Goal: Task Accomplishment & Management: Use online tool/utility

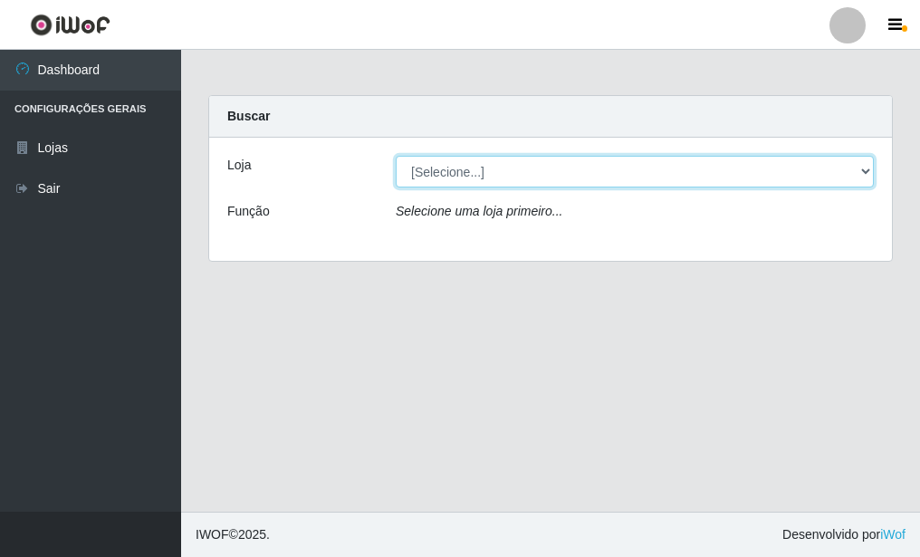
click at [500, 179] on select "[Selecione...] Bemais Supermercados - B9 Bessa" at bounding box center [635, 172] width 478 height 32
select select "410"
click at [396, 156] on select "[Selecione...] Bemais Supermercados - B9 Bessa" at bounding box center [635, 172] width 478 height 32
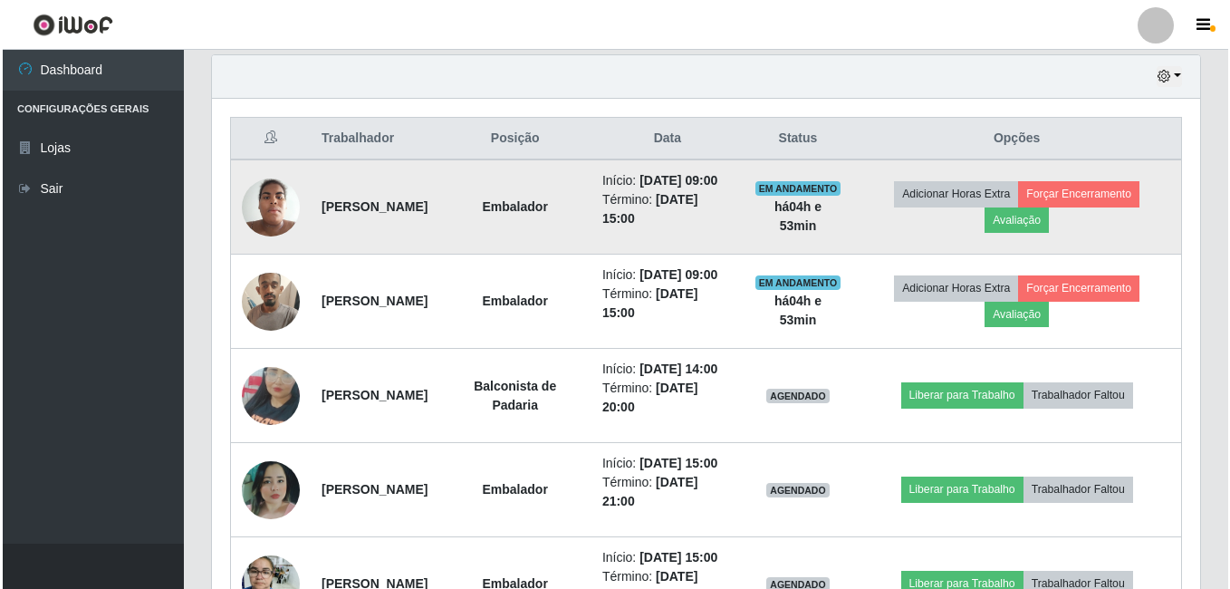
scroll to position [725, 0]
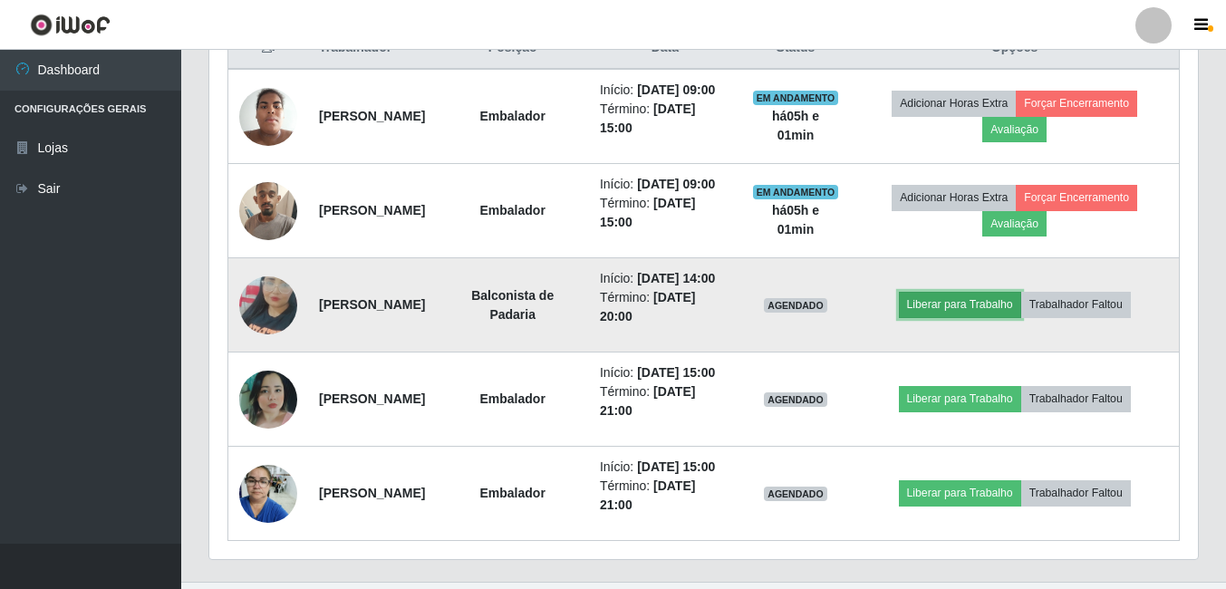
click at [919, 317] on button "Liberar para Trabalho" at bounding box center [960, 304] width 122 height 25
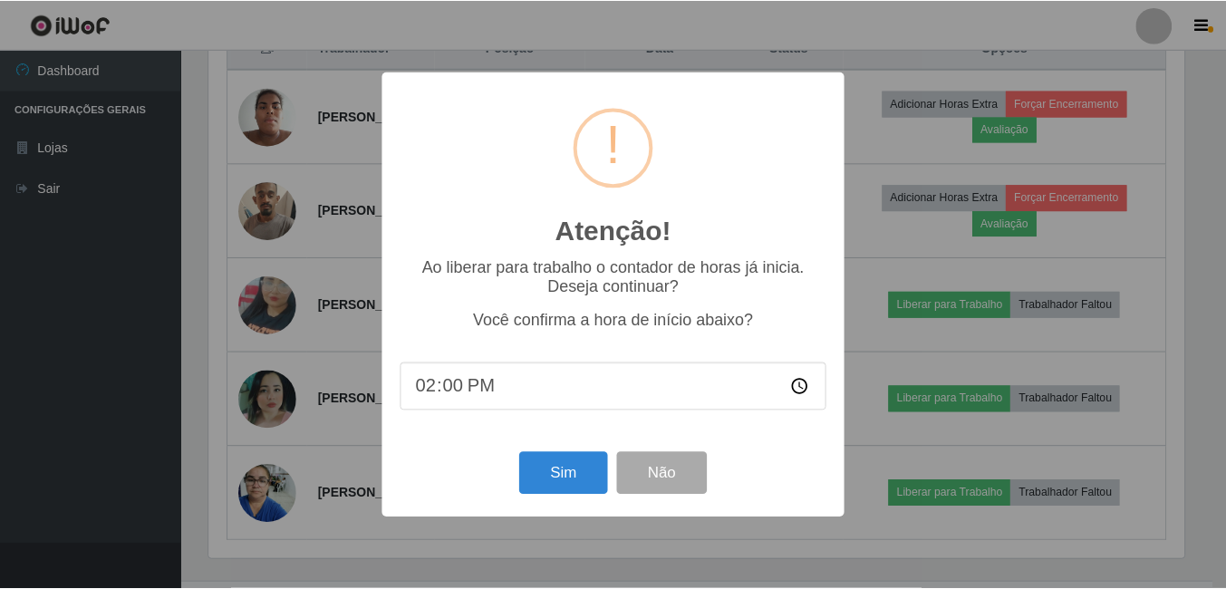
scroll to position [376, 979]
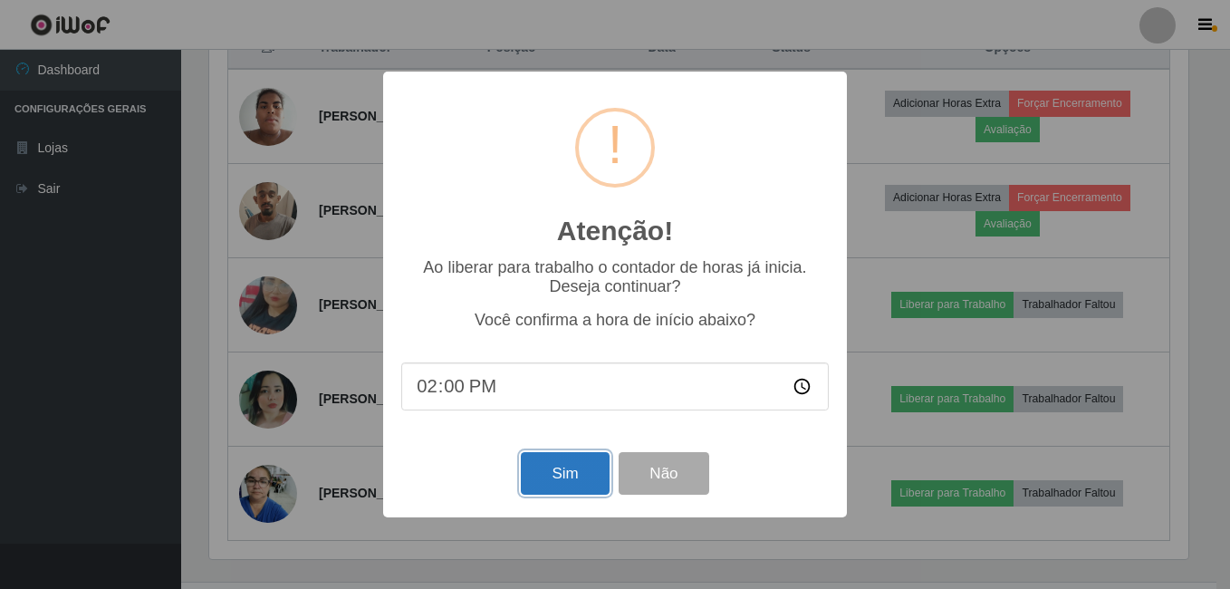
click at [568, 474] on button "Sim" at bounding box center [565, 473] width 88 height 43
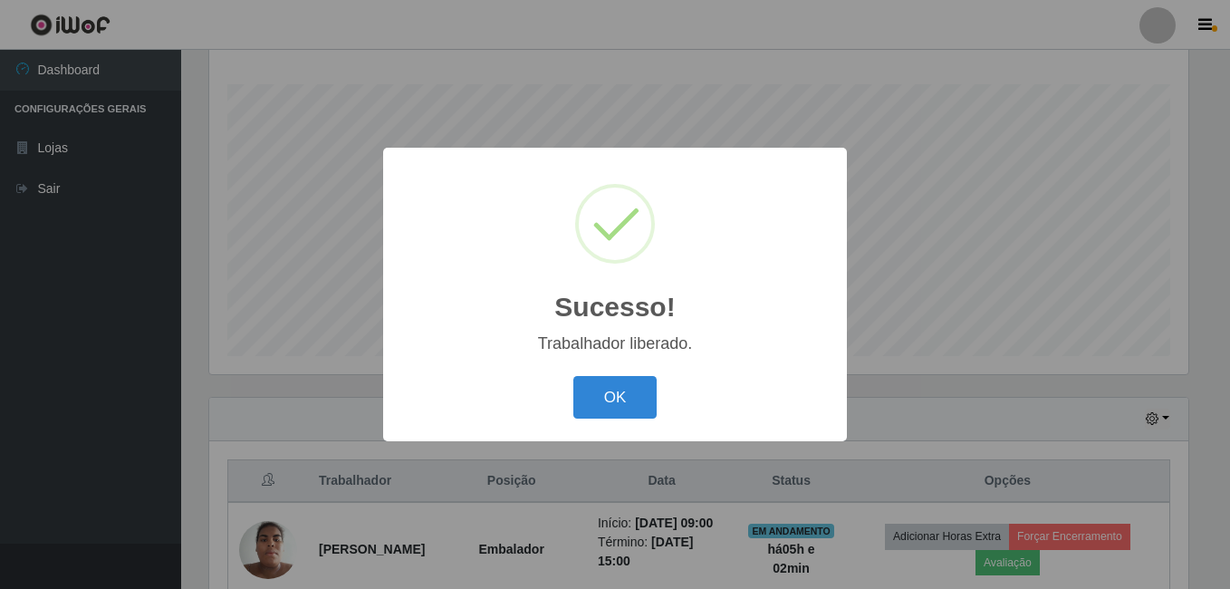
click at [573, 376] on button "OK" at bounding box center [615, 397] width 84 height 43
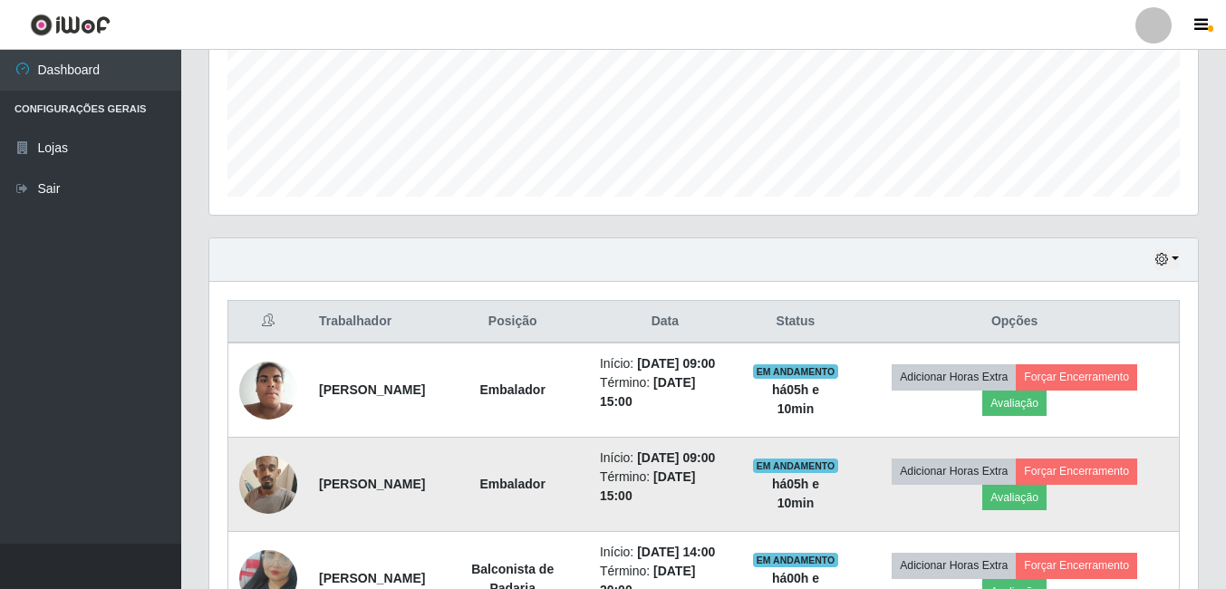
scroll to position [405, 0]
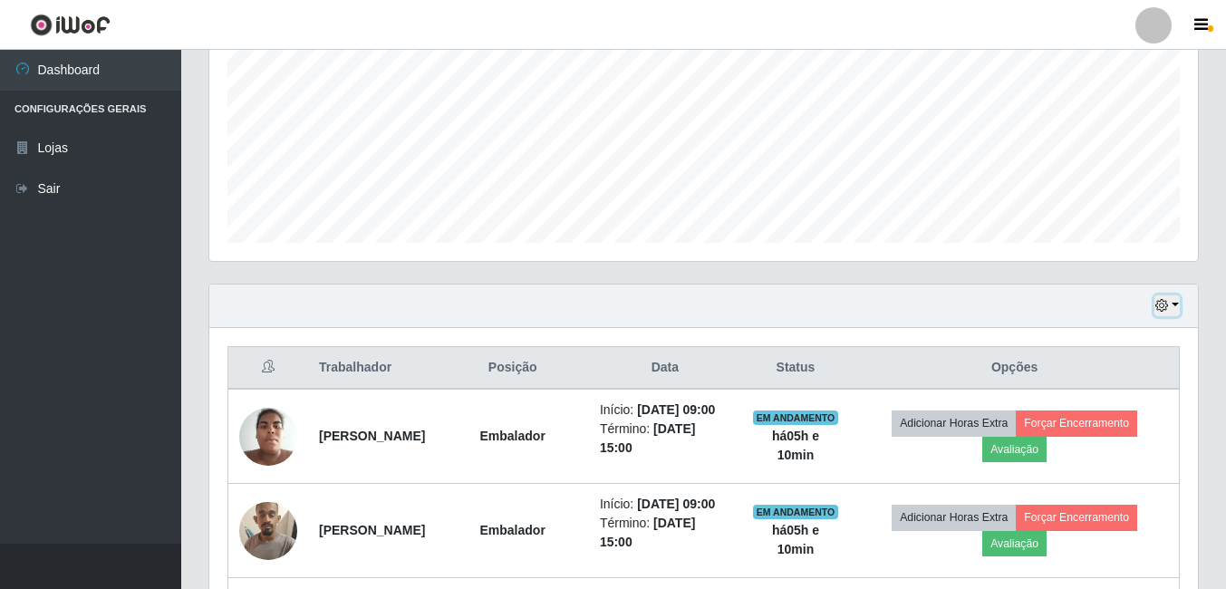
click at [919, 305] on button "button" at bounding box center [1166, 305] width 25 height 21
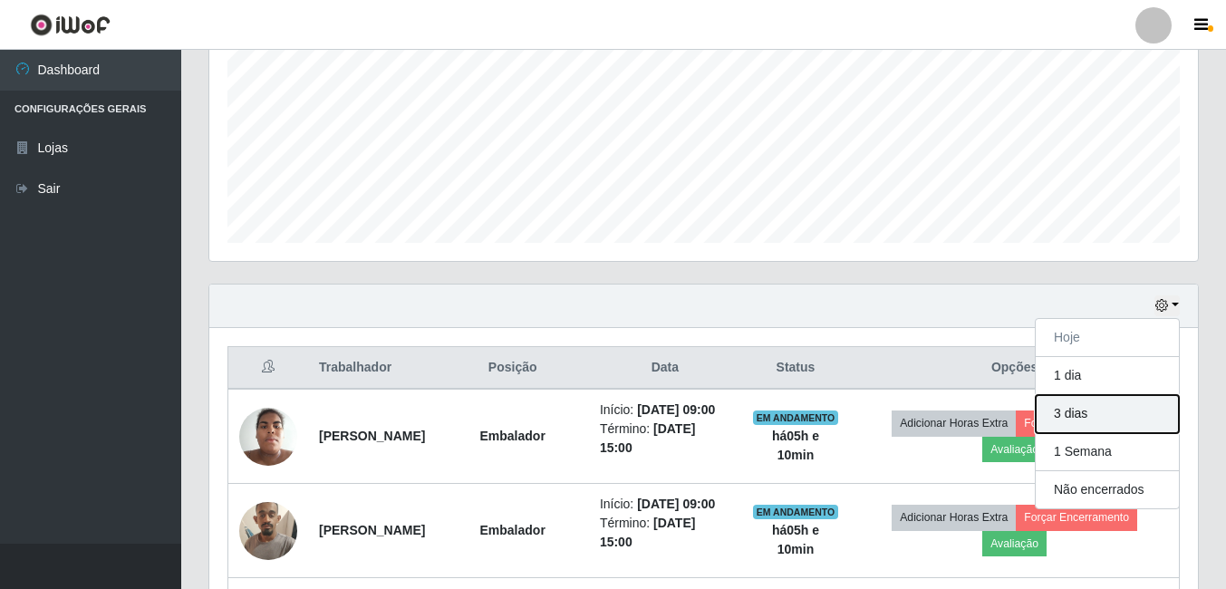
click at [919, 420] on button "3 dias" at bounding box center [1106, 414] width 143 height 38
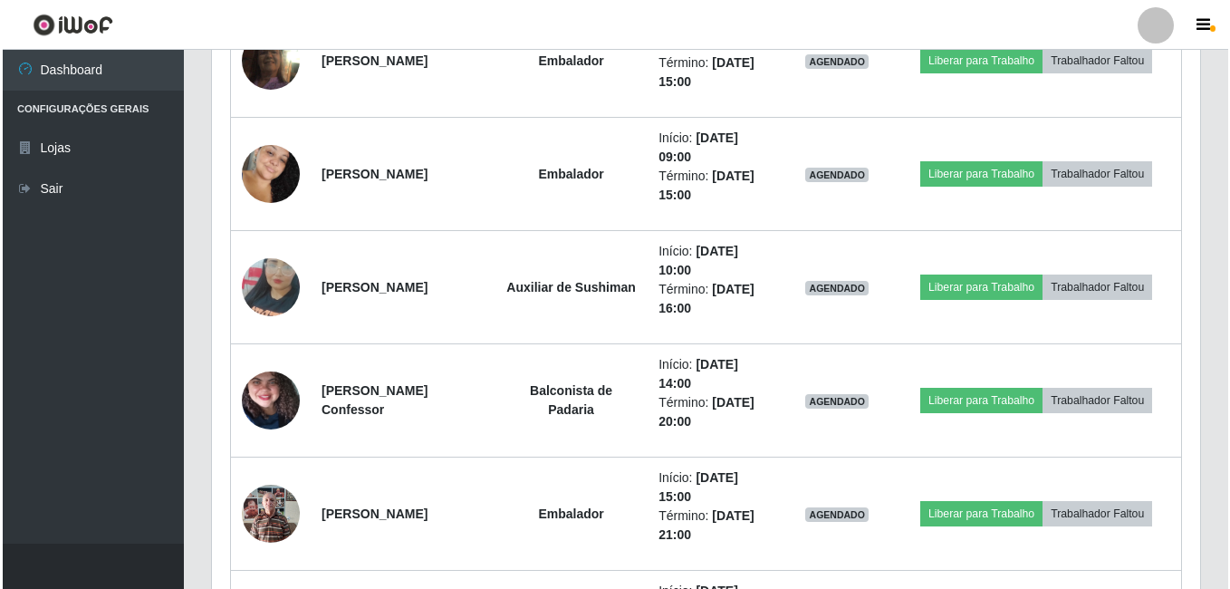
scroll to position [3032, 0]
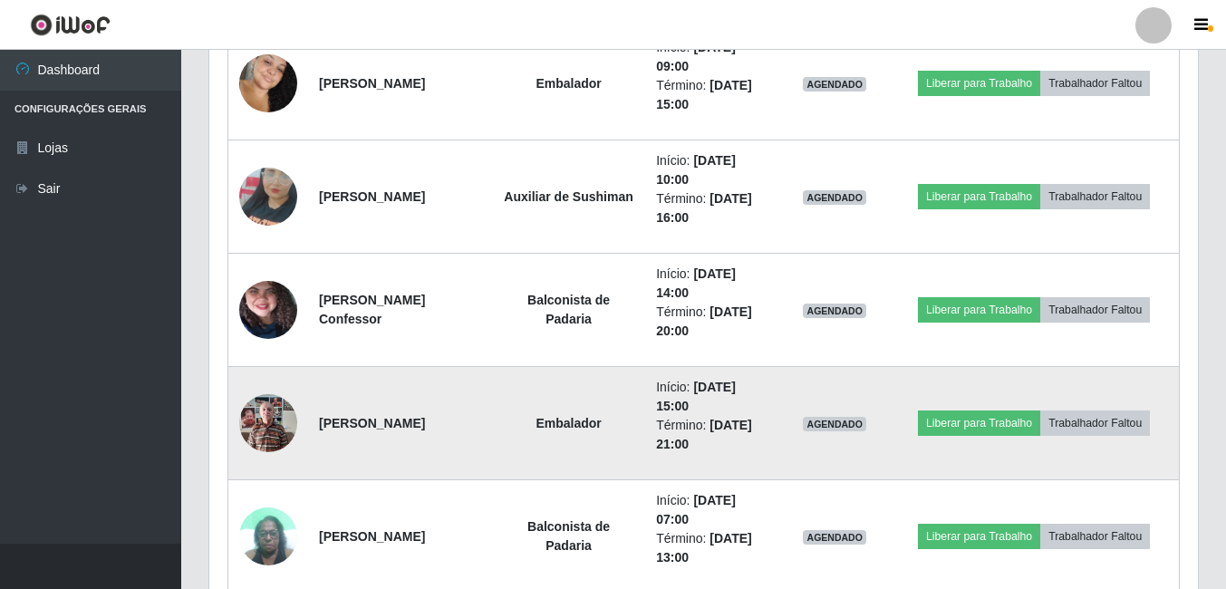
click at [261, 427] on img at bounding box center [268, 422] width 58 height 77
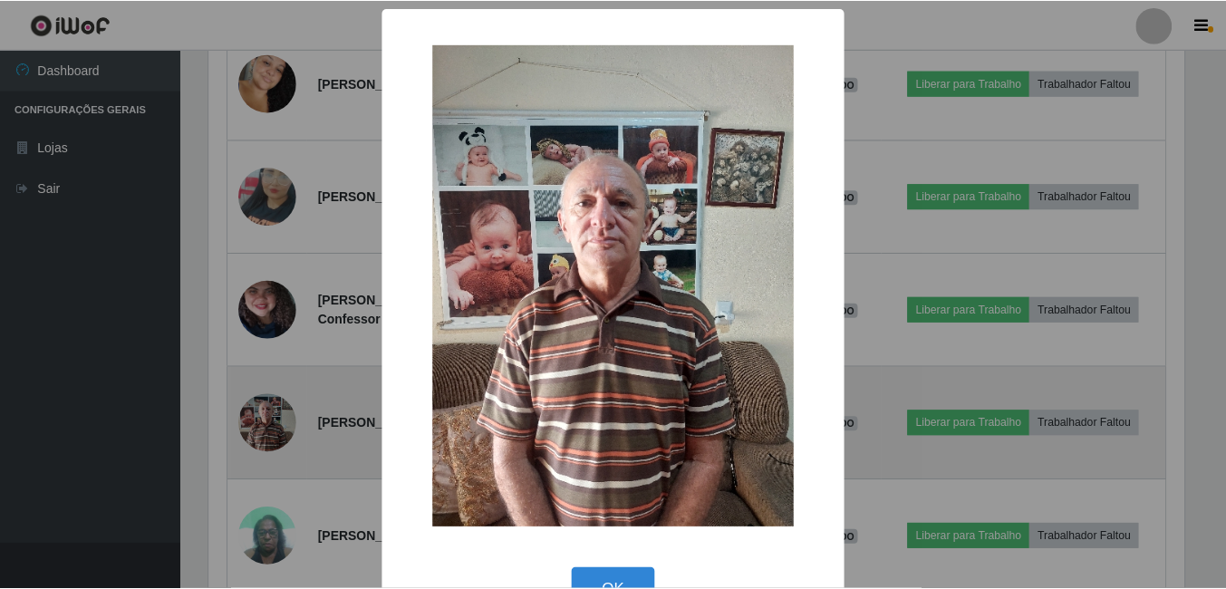
scroll to position [376, 979]
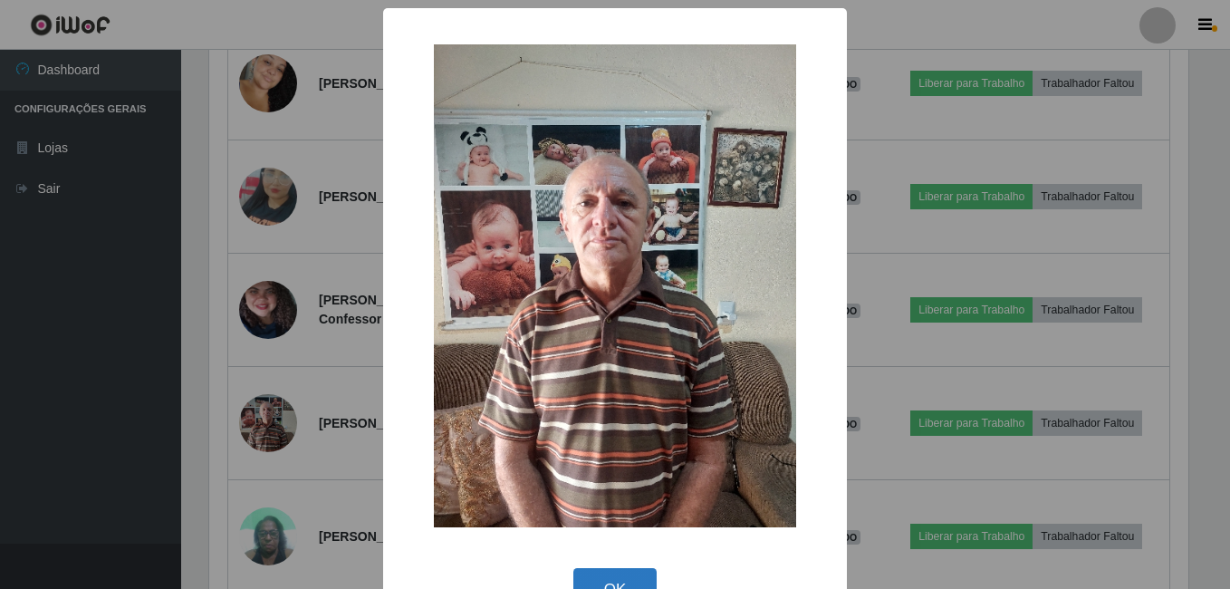
click at [588, 556] on button "OK" at bounding box center [615, 589] width 84 height 43
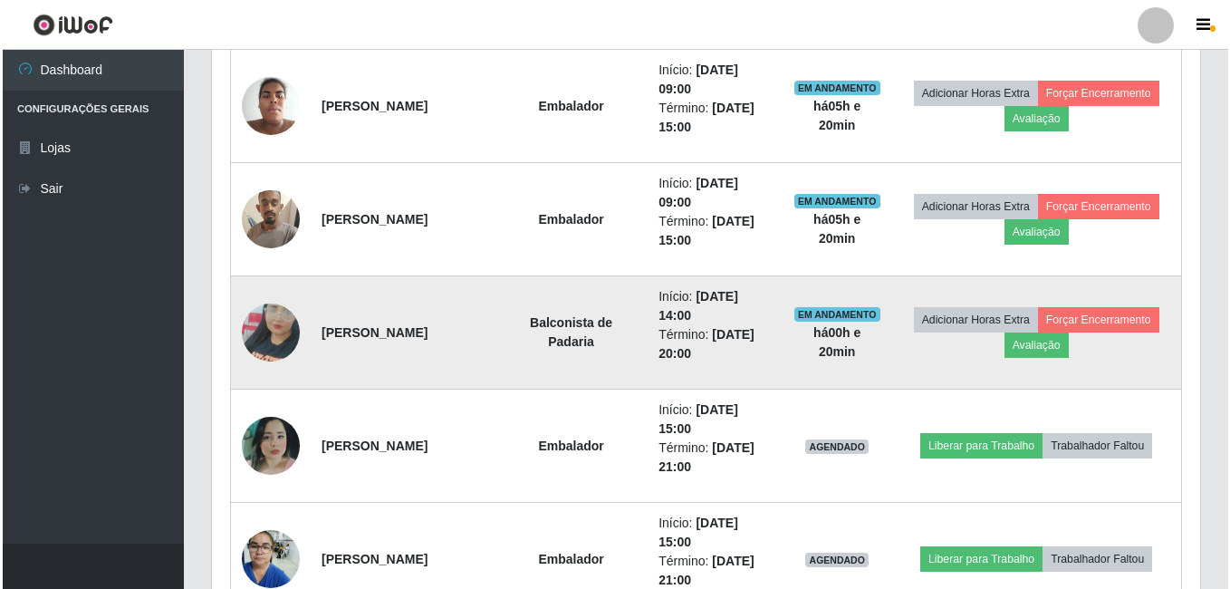
scroll to position [677, 0]
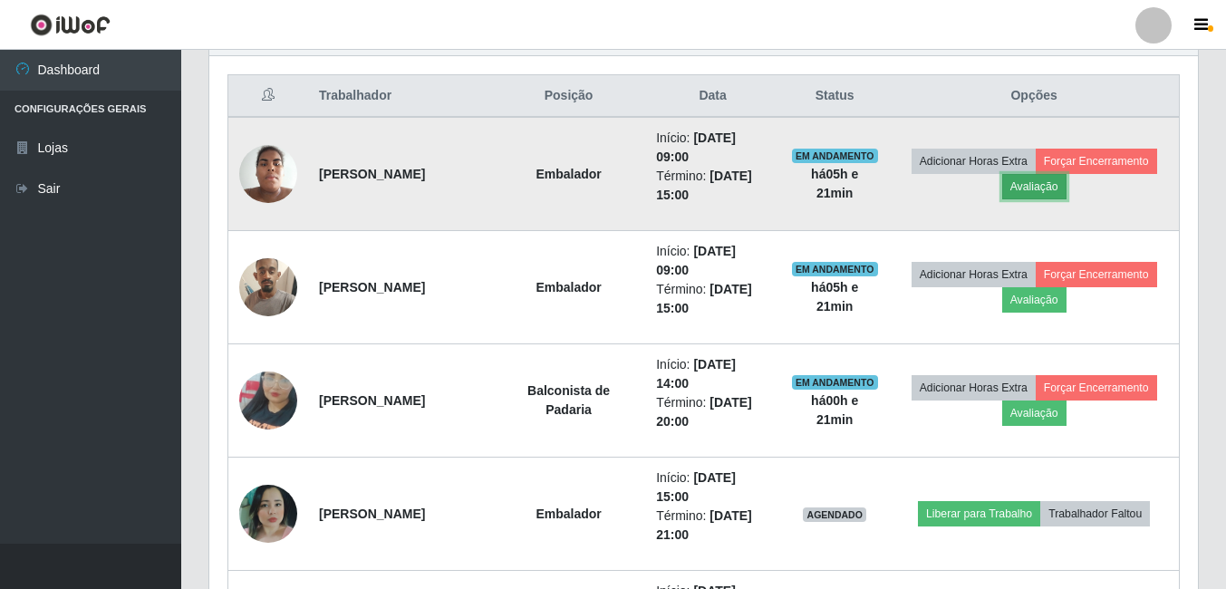
click at [919, 186] on button "Avaliação" at bounding box center [1034, 186] width 64 height 25
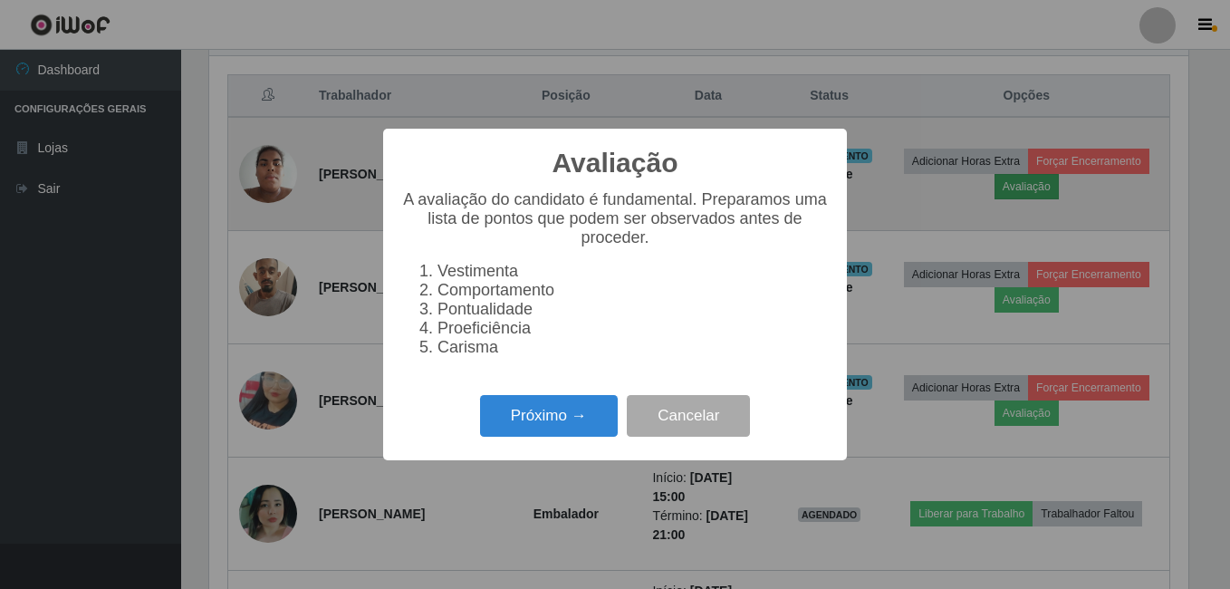
scroll to position [376, 979]
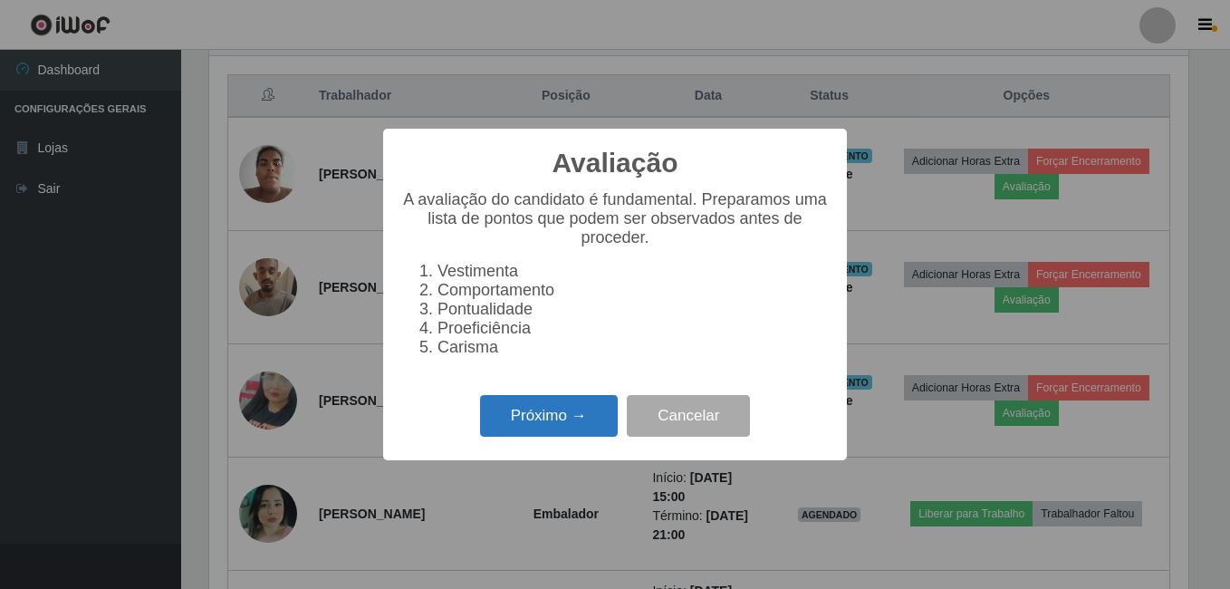
click at [555, 415] on button "Próximo →" at bounding box center [549, 416] width 138 height 43
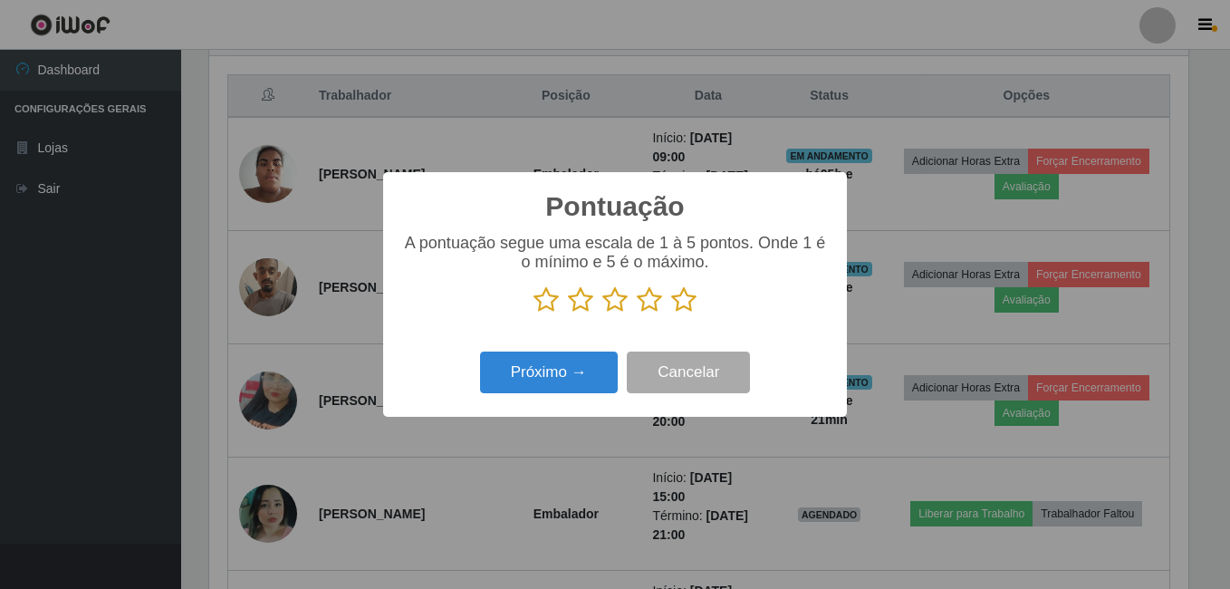
scroll to position [905441, 904838]
drag, startPoint x: 685, startPoint y: 306, endPoint x: 535, endPoint y: 358, distance: 158.1
click at [680, 306] on icon at bounding box center [683, 299] width 25 height 27
click at [671, 313] on input "radio" at bounding box center [671, 313] width 0 height 0
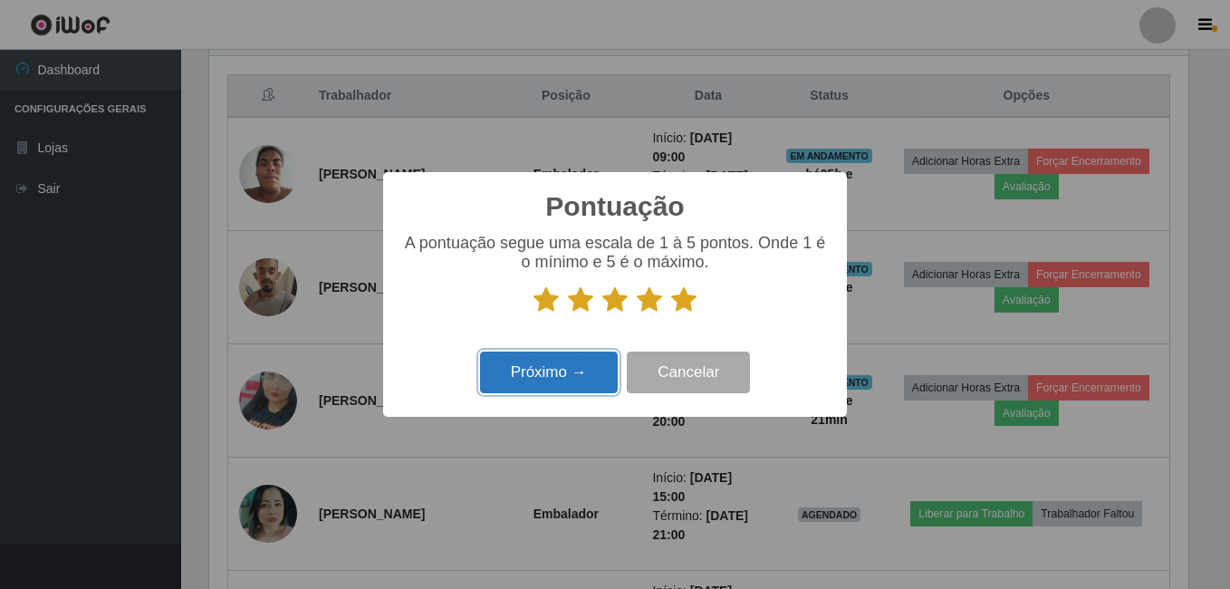
click at [536, 374] on button "Próximo →" at bounding box center [549, 372] width 138 height 43
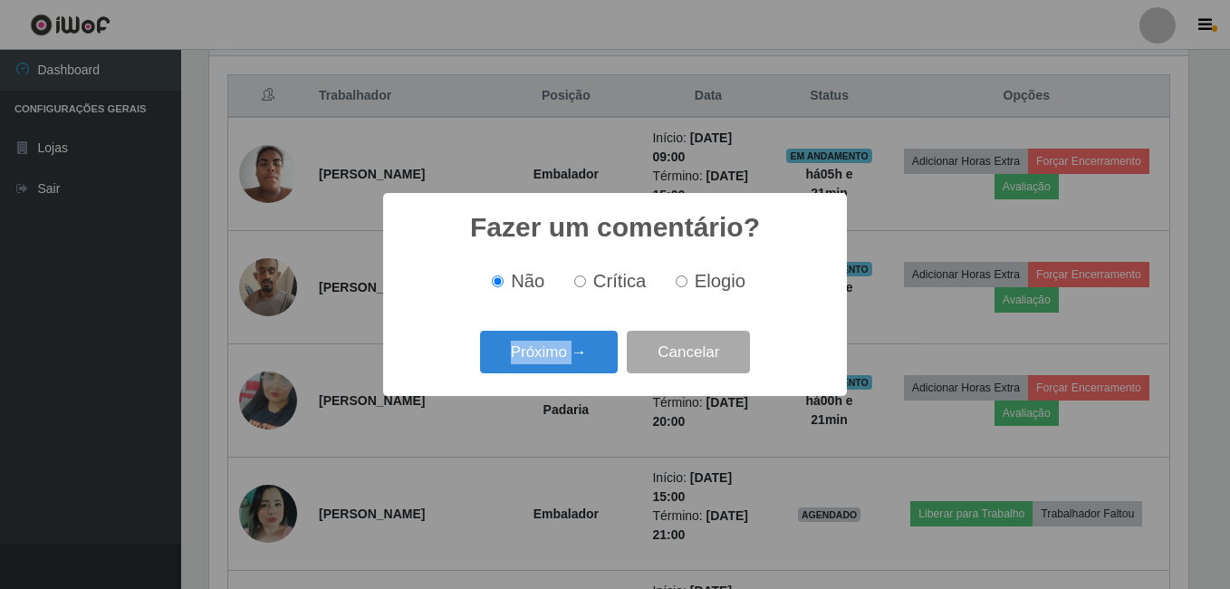
click at [536, 374] on div "Próximo → Cancelar" at bounding box center [615, 352] width 428 height 52
click at [536, 373] on button "Próximo →" at bounding box center [549, 352] width 138 height 43
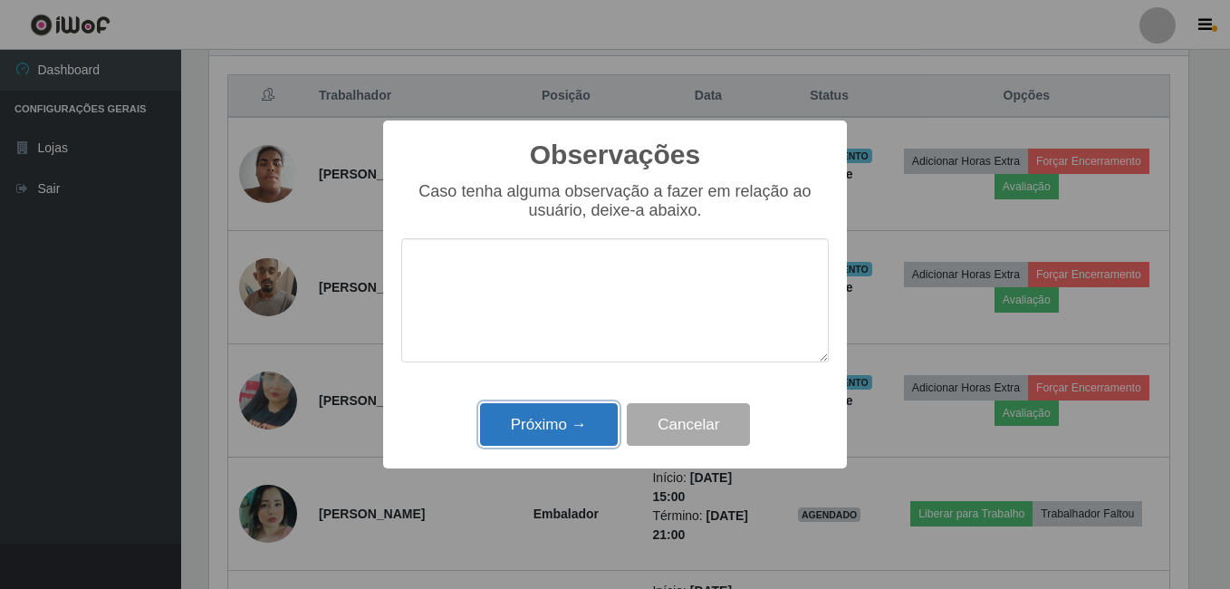
click at [522, 414] on button "Próximo →" at bounding box center [549, 424] width 138 height 43
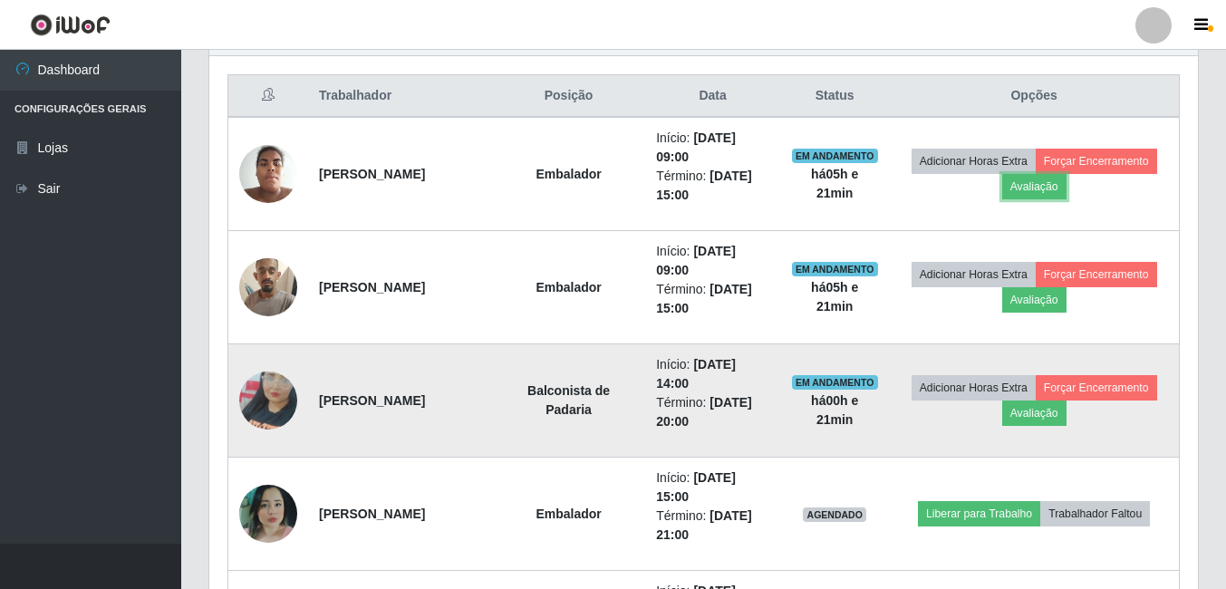
scroll to position [376, 988]
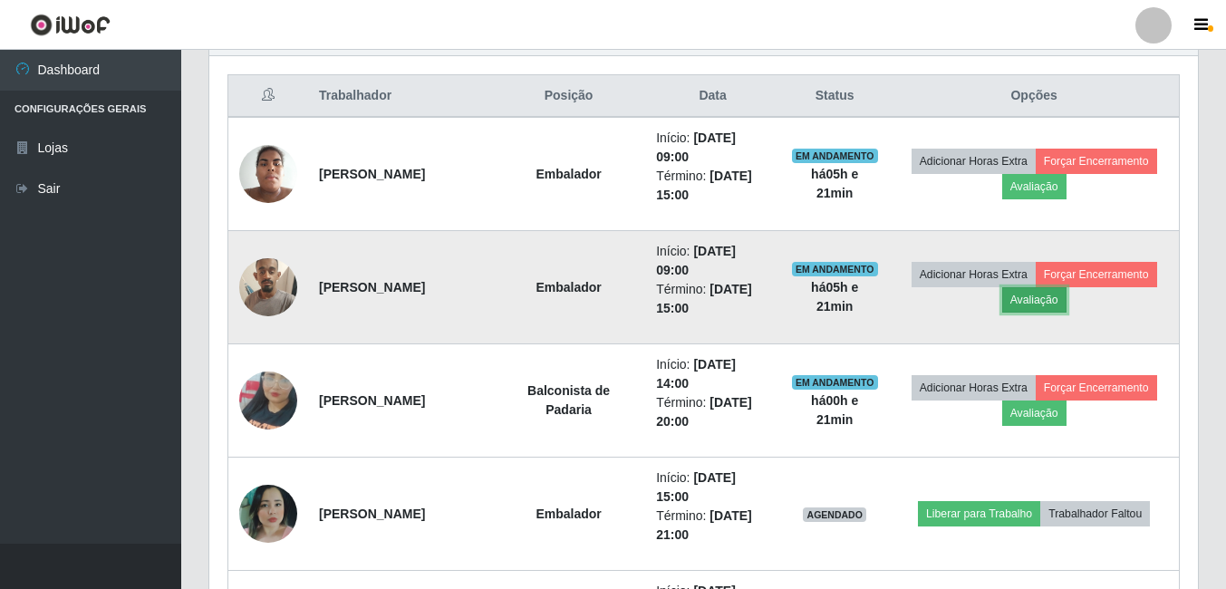
click at [919, 305] on button "Avaliação" at bounding box center [1034, 299] width 64 height 25
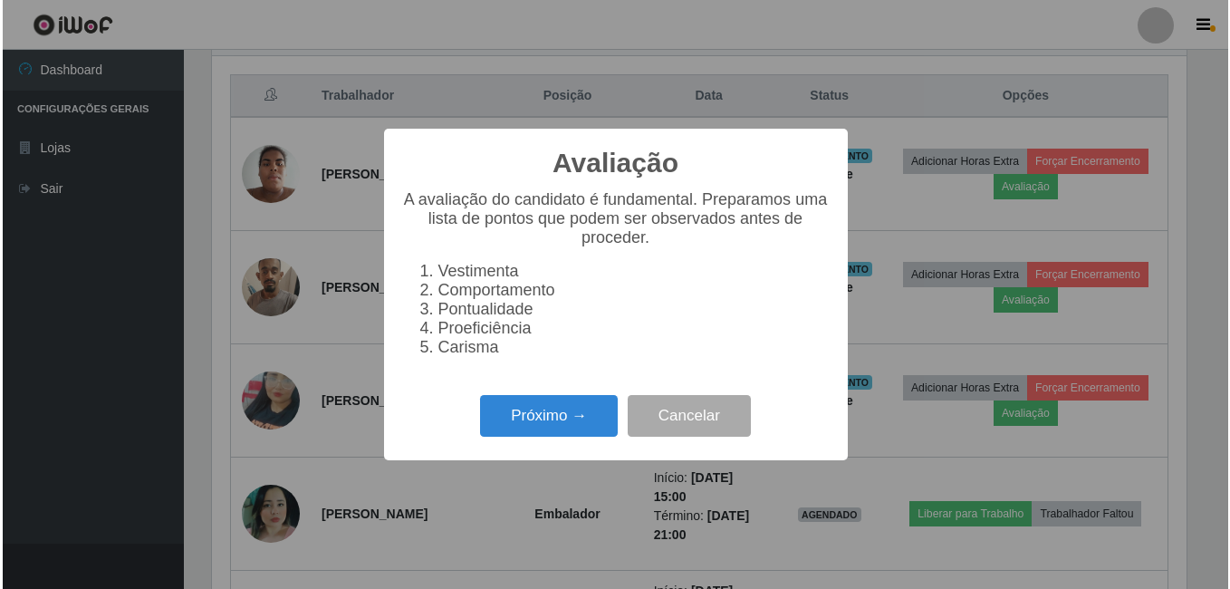
scroll to position [376, 979]
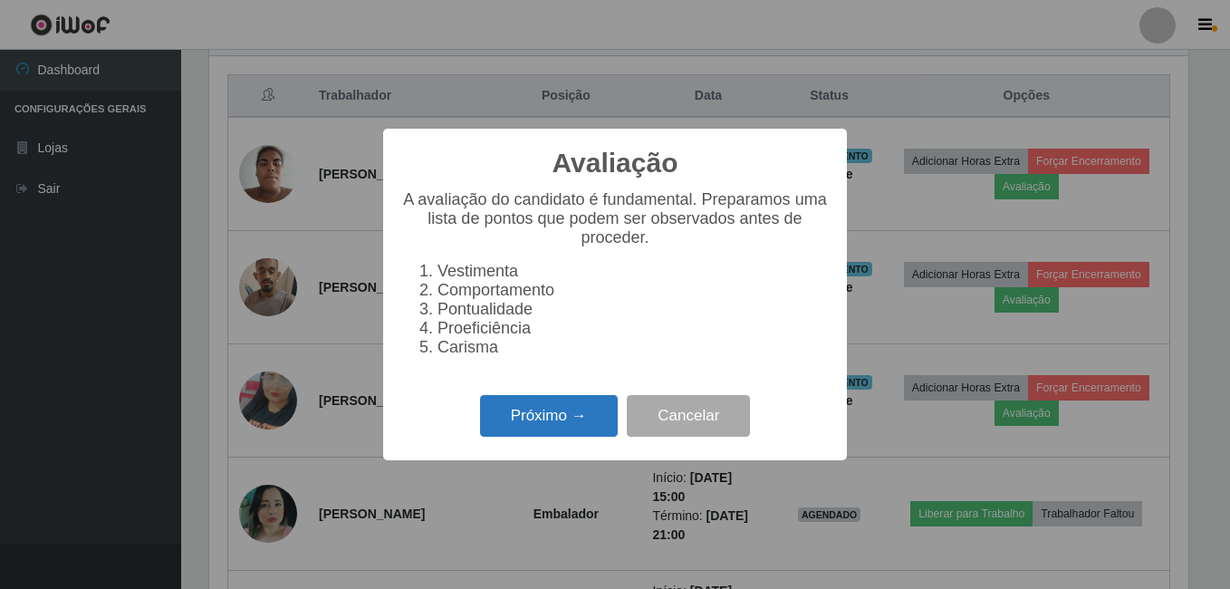
click at [513, 431] on button "Próximo →" at bounding box center [549, 416] width 138 height 43
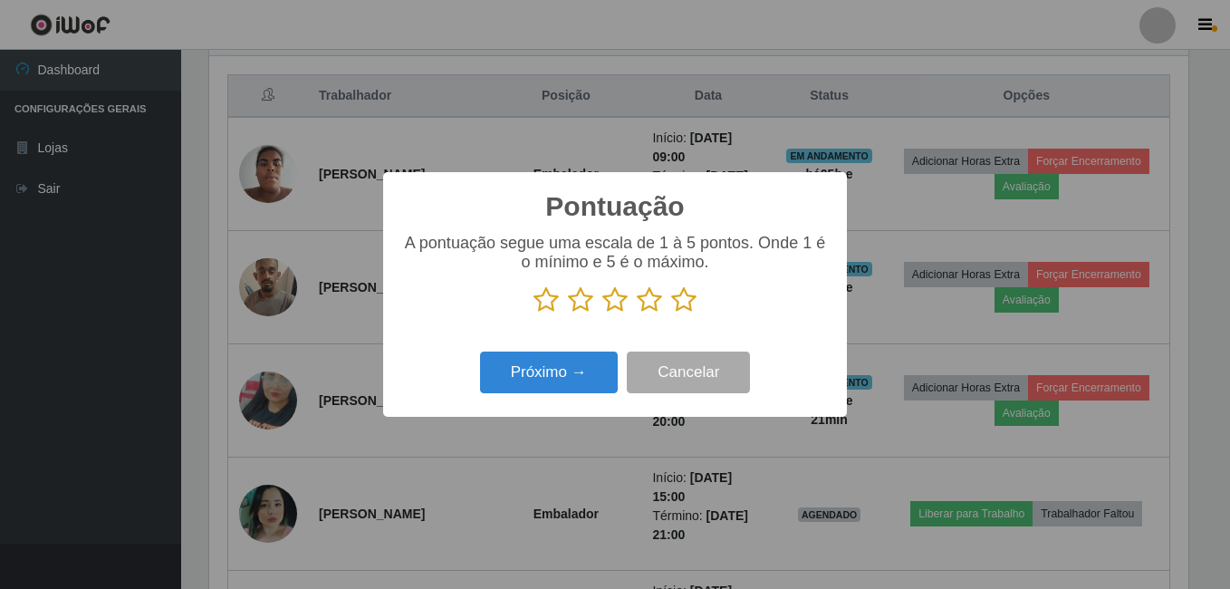
scroll to position [905441, 904838]
click at [676, 306] on icon at bounding box center [683, 299] width 25 height 27
click at [671, 313] on input "radio" at bounding box center [671, 313] width 0 height 0
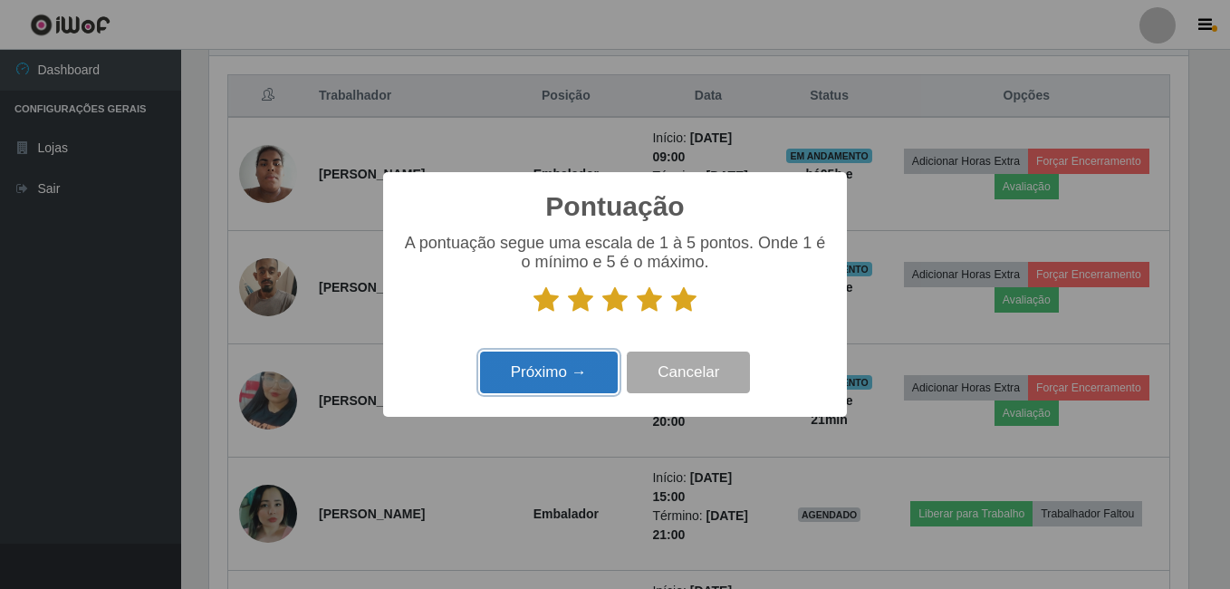
click at [561, 366] on button "Próximo →" at bounding box center [549, 372] width 138 height 43
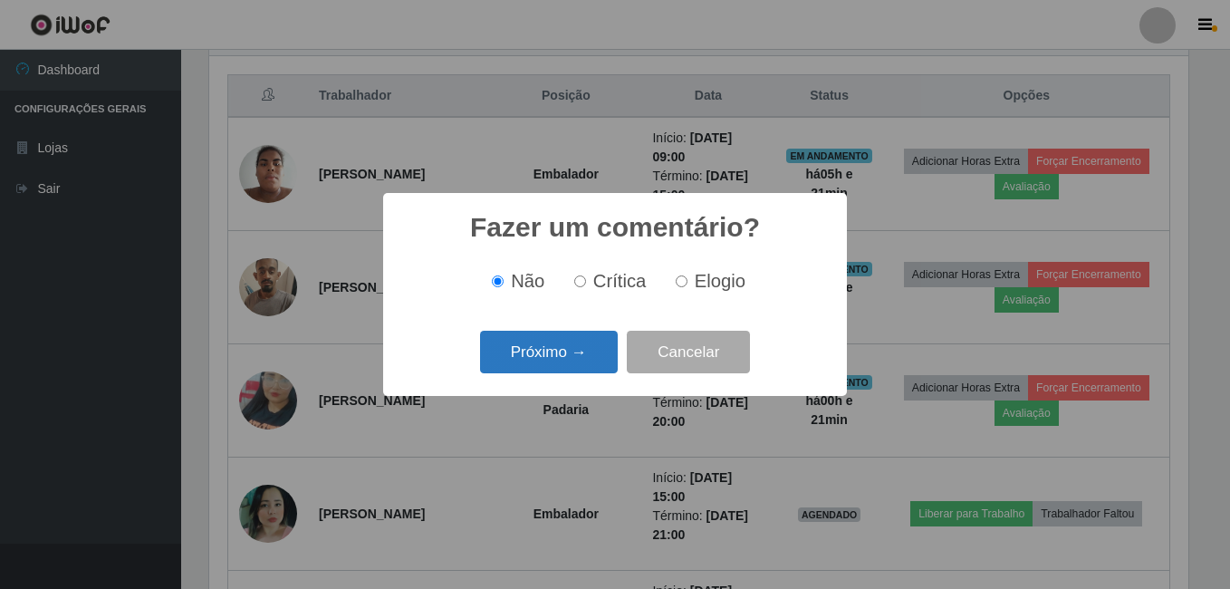
click at [566, 357] on button "Próximo →" at bounding box center [549, 352] width 138 height 43
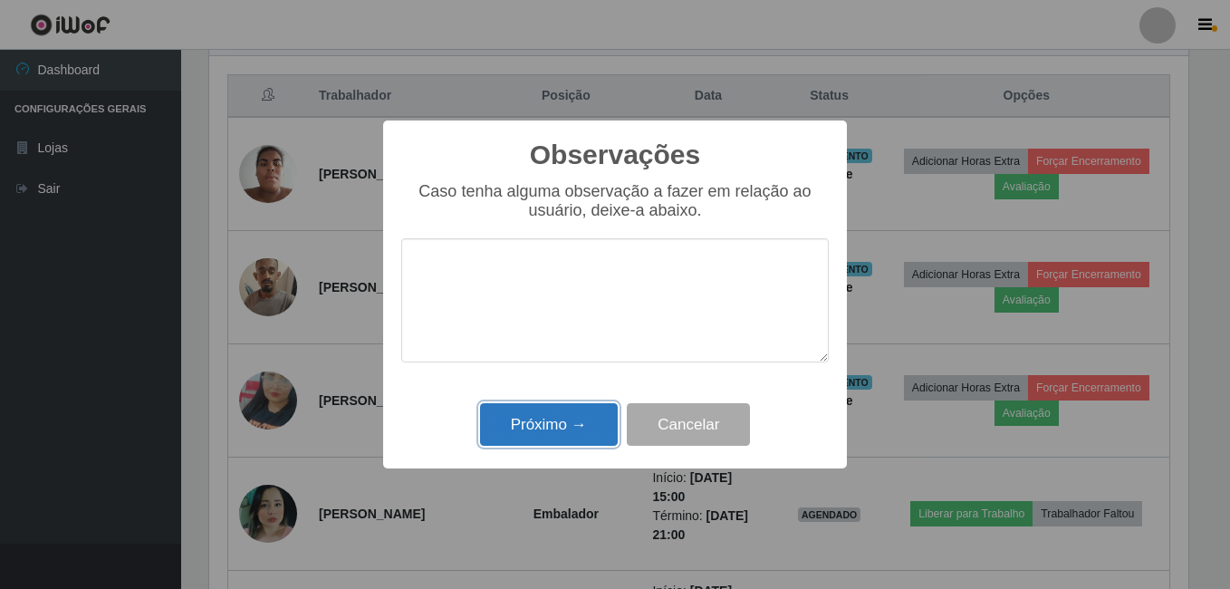
click at [552, 445] on button "Próximo →" at bounding box center [549, 424] width 138 height 43
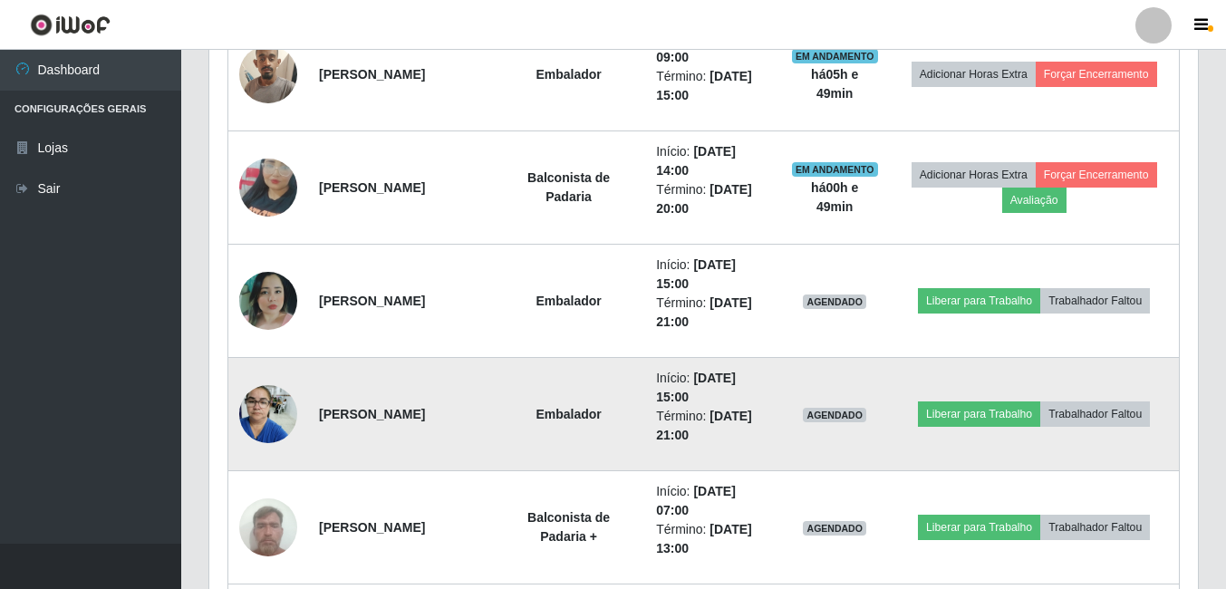
scroll to position [858, 0]
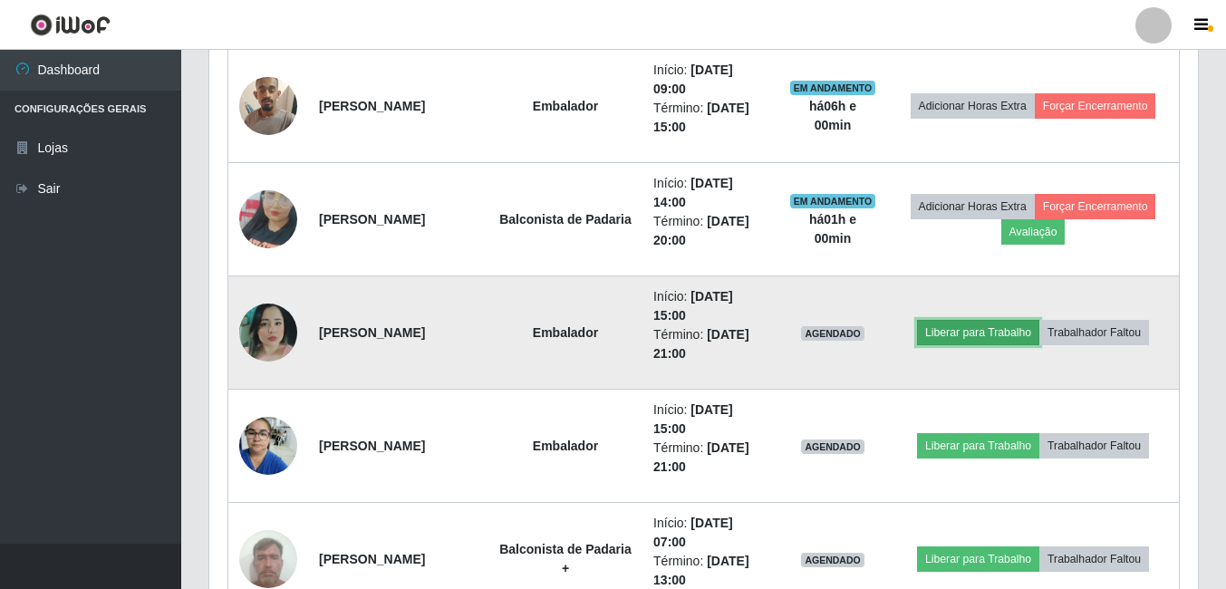
click at [919, 341] on button "Liberar para Trabalho" at bounding box center [978, 332] width 122 height 25
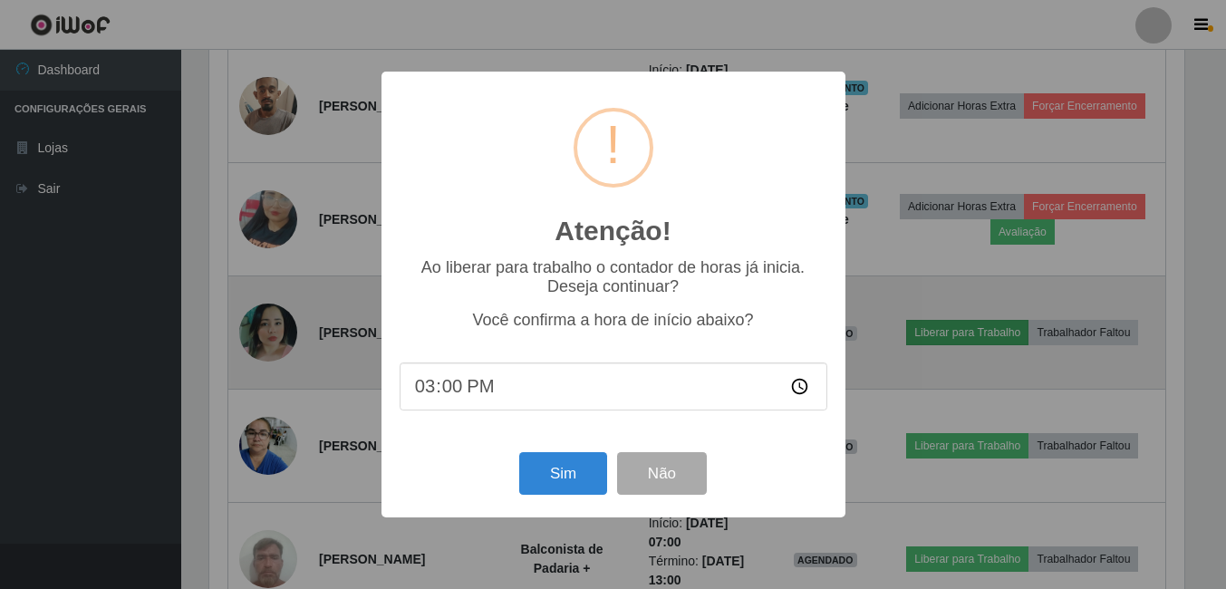
scroll to position [376, 979]
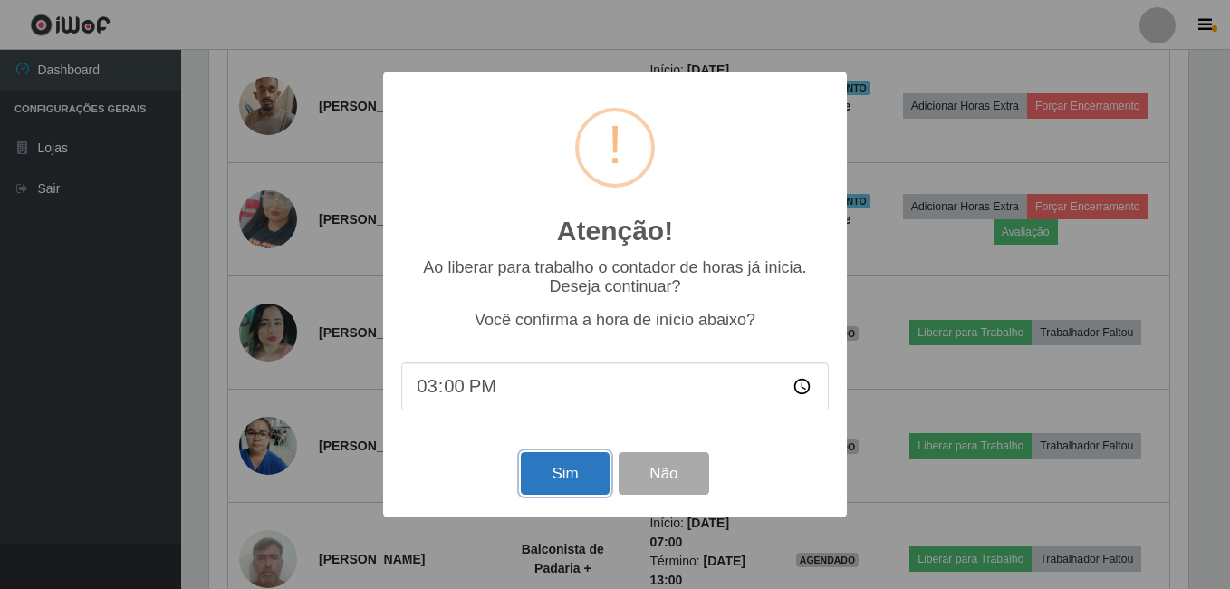
click at [585, 479] on button "Sim" at bounding box center [565, 473] width 88 height 43
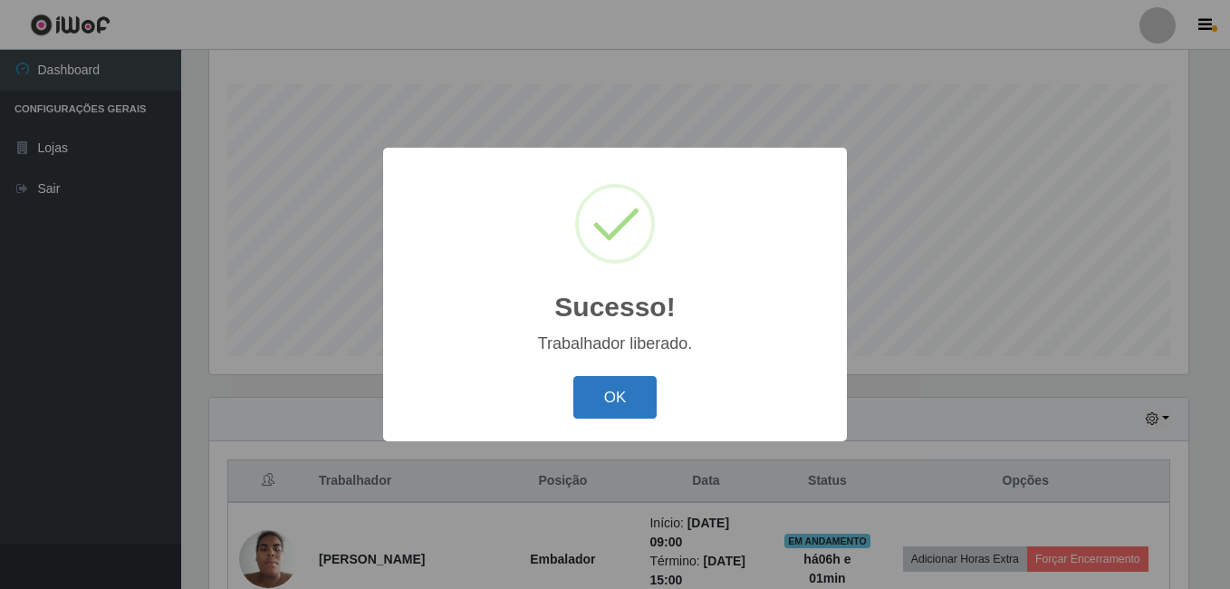
click at [605, 407] on button "OK" at bounding box center [615, 397] width 84 height 43
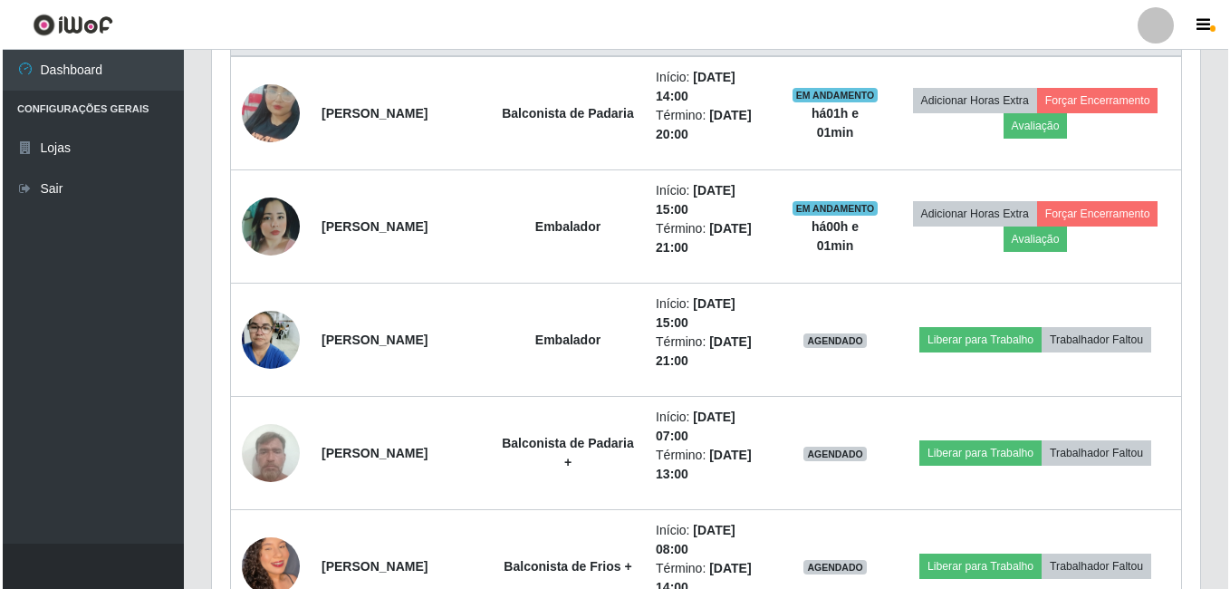
scroll to position [835, 0]
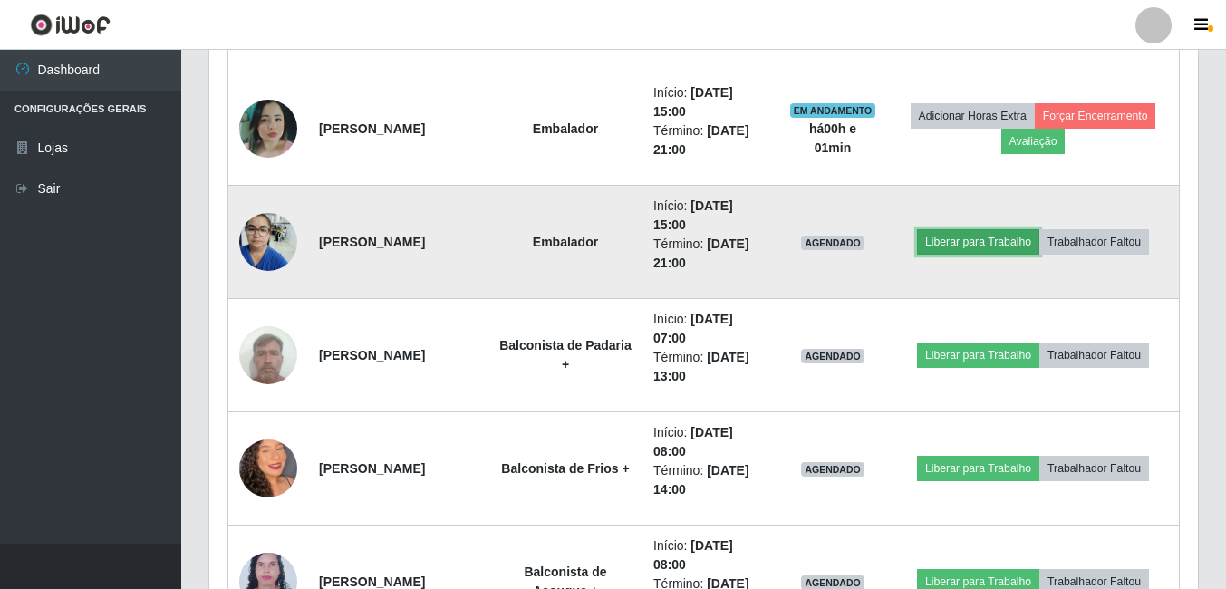
click at [919, 251] on button "Liberar para Trabalho" at bounding box center [978, 241] width 122 height 25
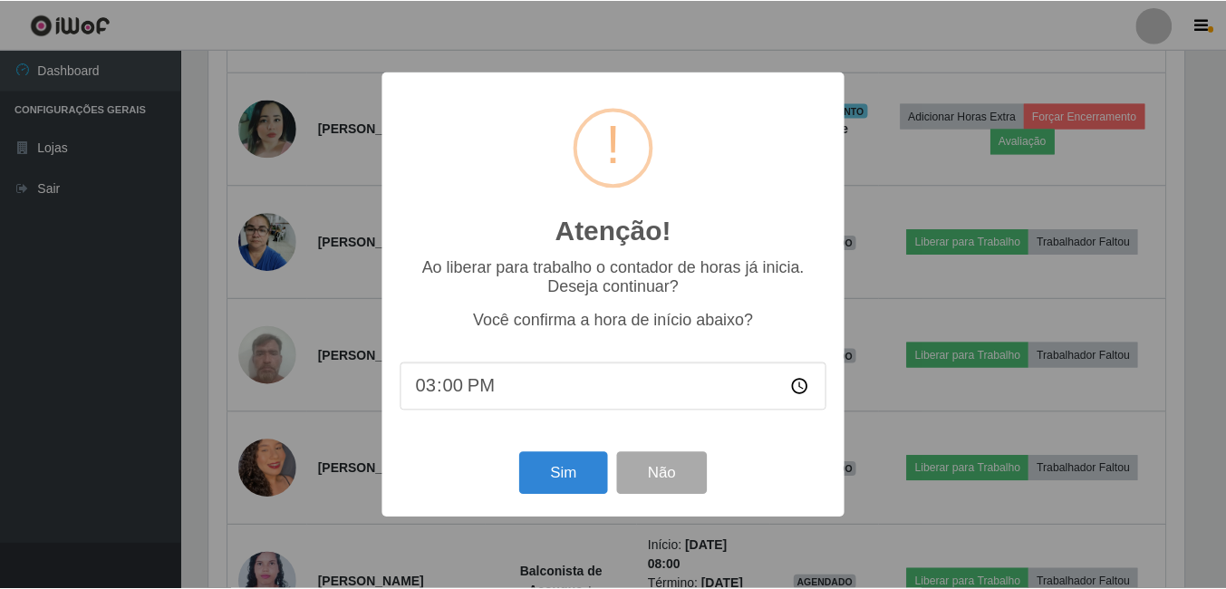
scroll to position [376, 979]
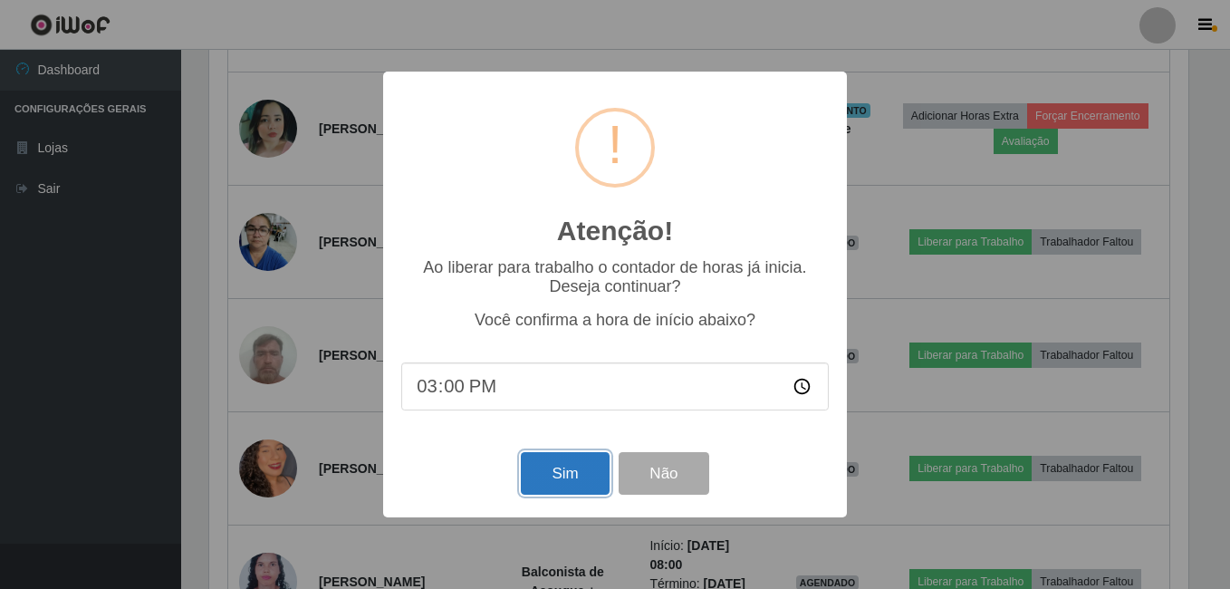
click at [584, 468] on button "Sim" at bounding box center [565, 473] width 88 height 43
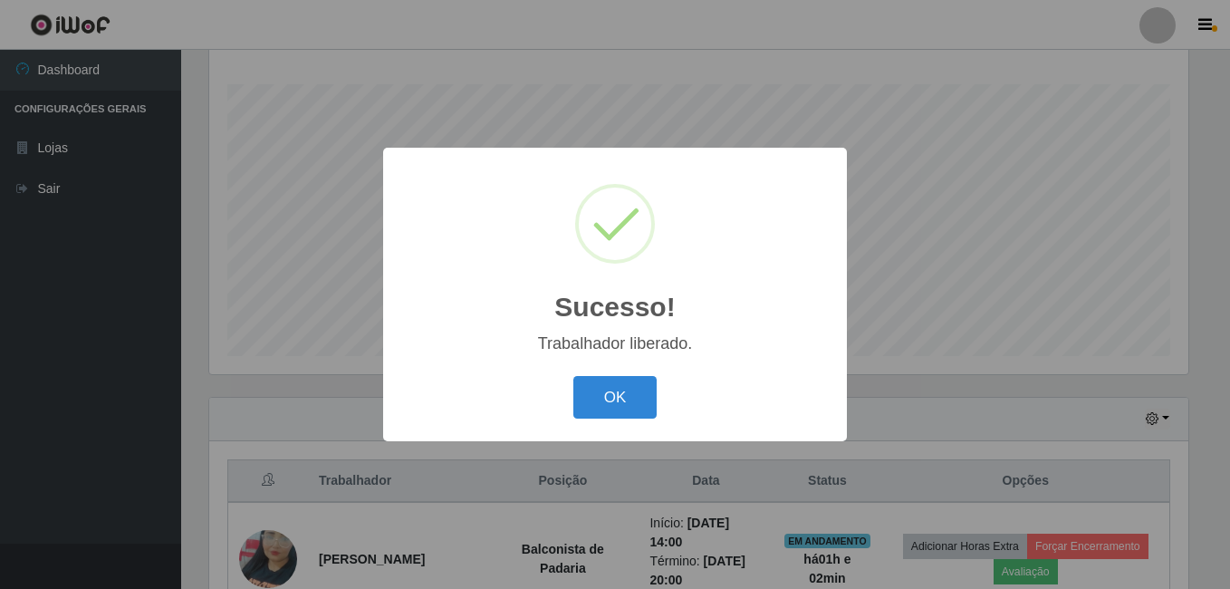
click at [573, 376] on button "OK" at bounding box center [615, 397] width 84 height 43
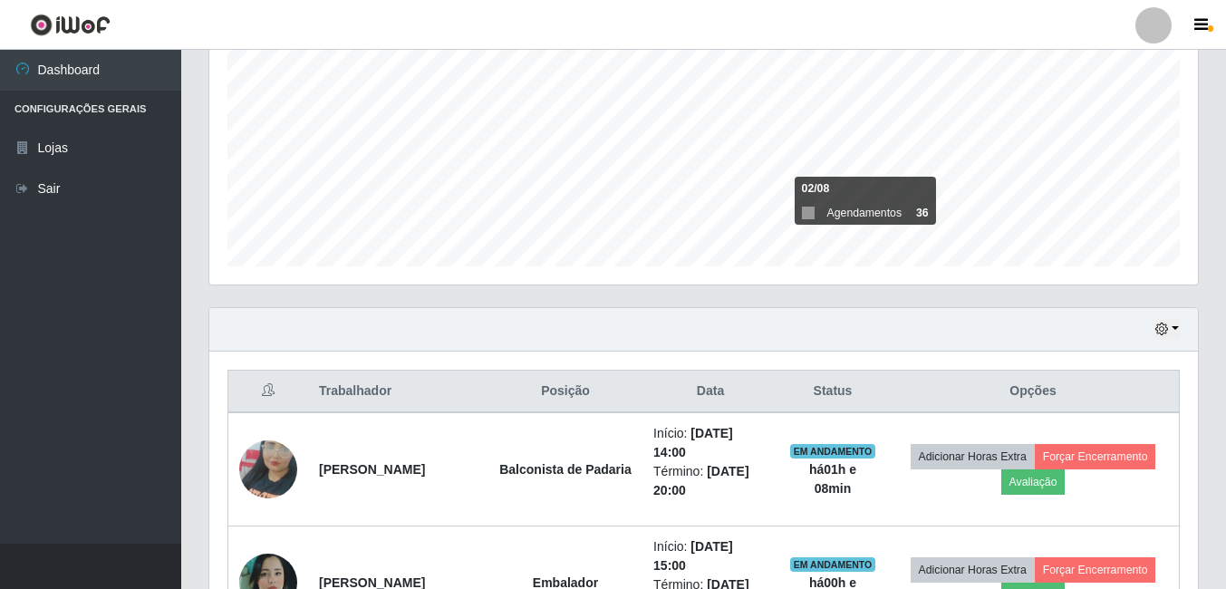
scroll to position [382, 0]
